Goal: Task Accomplishment & Management: Manage account settings

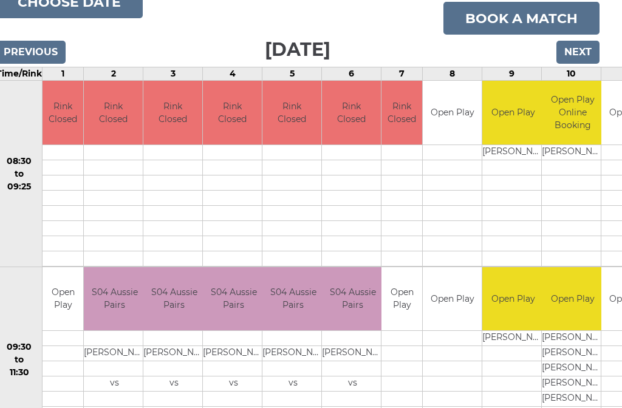
scroll to position [166, 13]
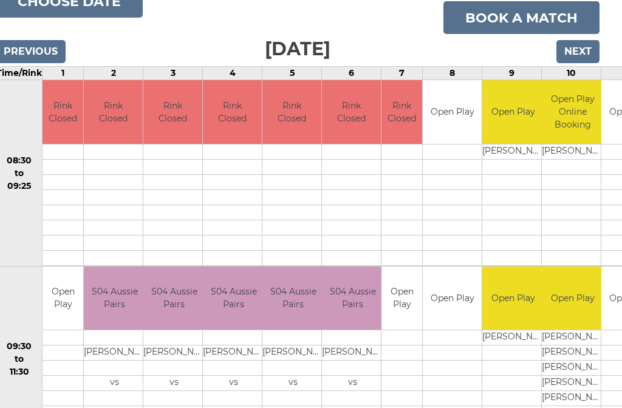
click at [587, 48] on input "Next" at bounding box center [577, 51] width 43 height 23
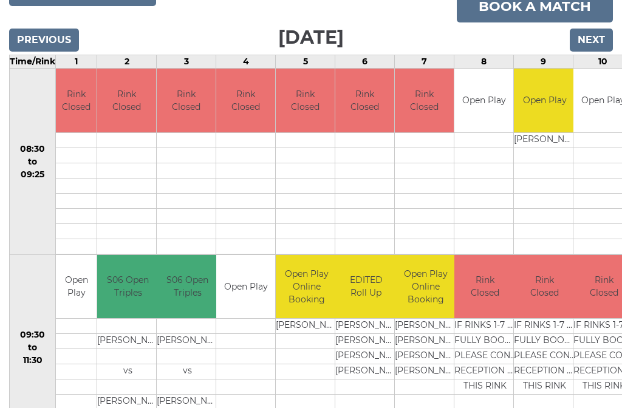
scroll to position [178, 0]
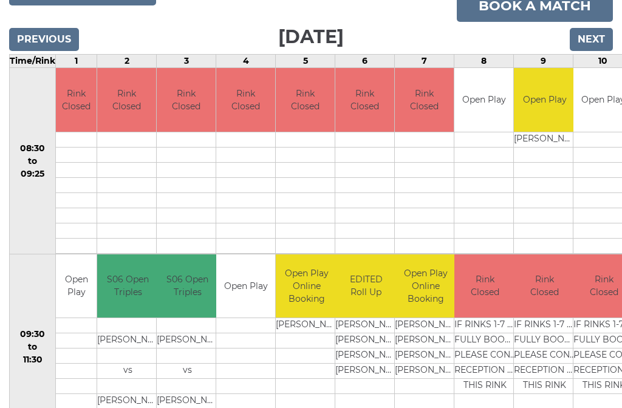
click at [592, 31] on input "Next" at bounding box center [590, 39] width 43 height 23
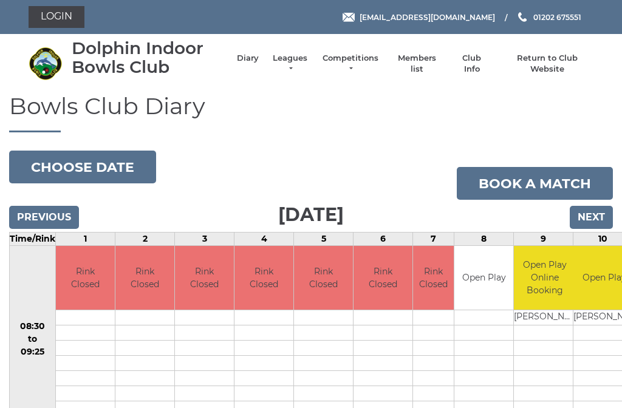
click at [480, 63] on link "Club Info" at bounding box center [471, 64] width 35 height 22
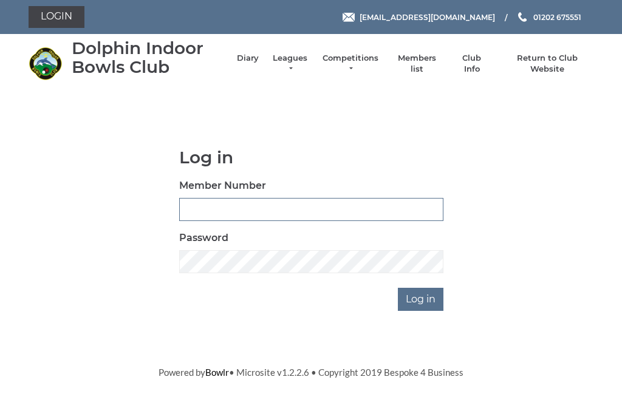
click at [208, 201] on input "Member Number" at bounding box center [311, 209] width 264 height 23
type input "2373"
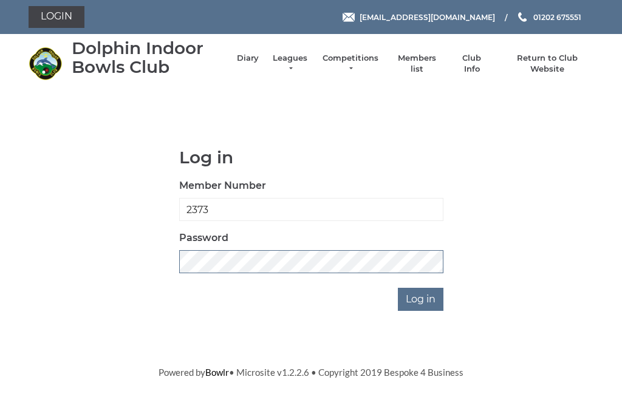
scroll to position [207, 0]
click at [420, 288] on input "Log in" at bounding box center [421, 299] width 46 height 23
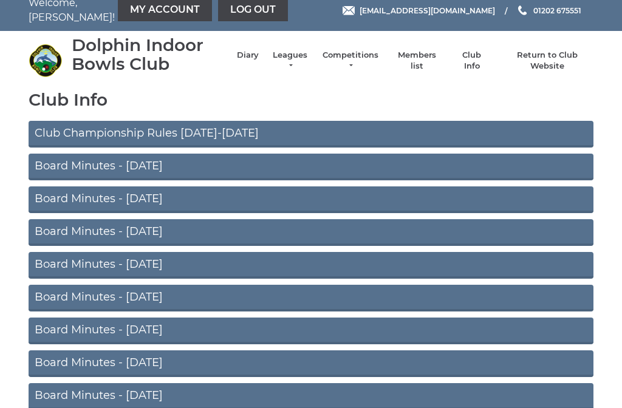
scroll to position [12, 0]
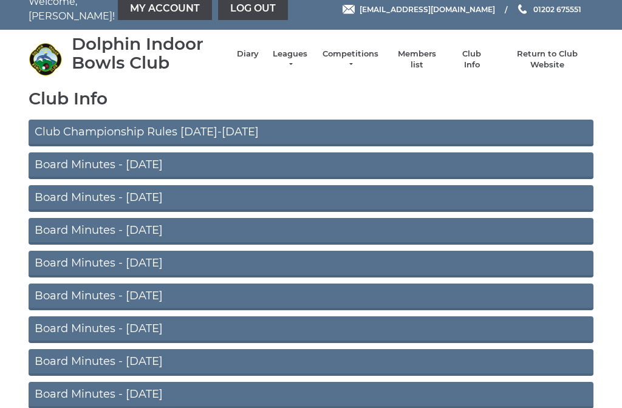
click at [77, 166] on link "Board Minutes - [DATE]" at bounding box center [311, 165] width 565 height 27
